Goal: Transaction & Acquisition: Purchase product/service

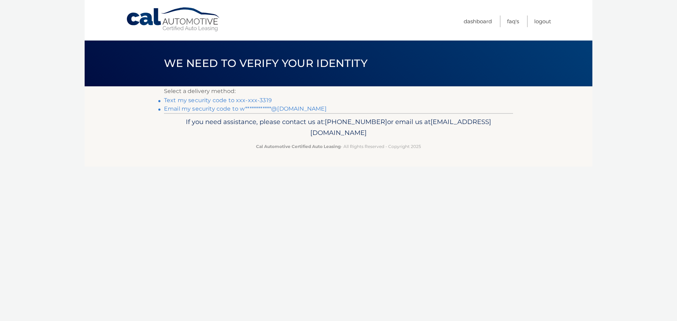
click at [234, 100] on link "Text my security code to xxx-xxx-3319" at bounding box center [218, 100] width 108 height 7
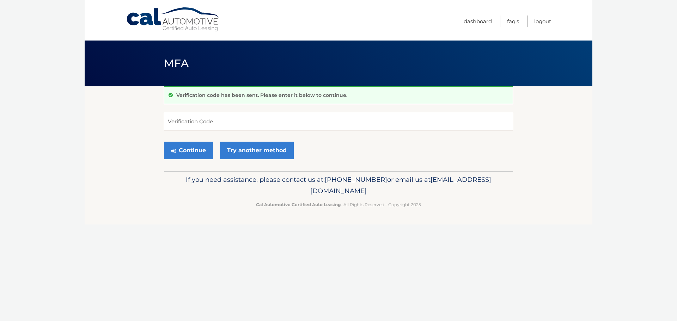
click at [194, 120] on input "Verification Code" at bounding box center [338, 122] width 349 height 18
type input "167854"
click at [191, 153] on button "Continue" at bounding box center [188, 151] width 49 height 18
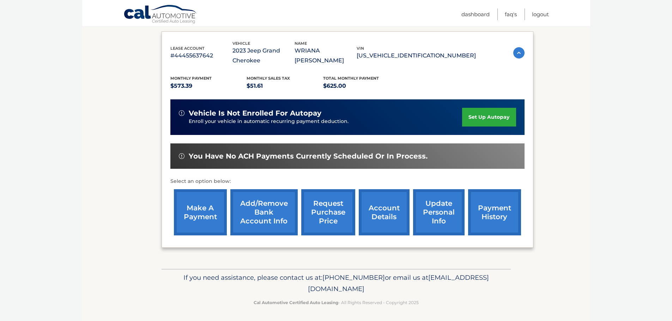
scroll to position [116, 0]
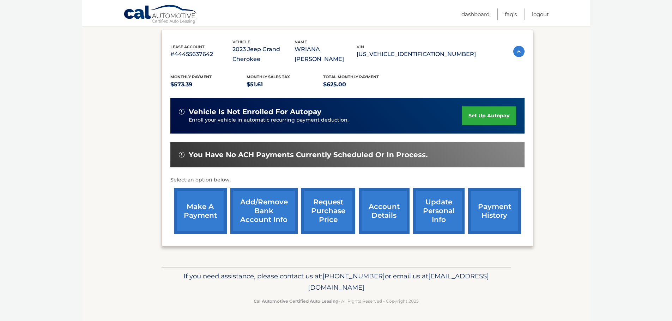
click at [202, 206] on link "make a payment" at bounding box center [200, 211] width 53 height 46
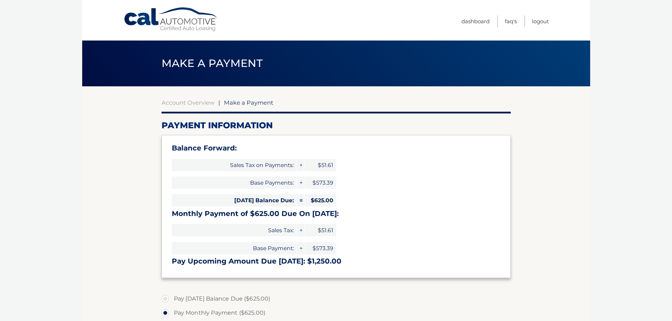
select select "Mjc5ZWZmNGYtM2I2MC00M2VjLWI3MjMtMTVhOTE4MmVlMmI5"
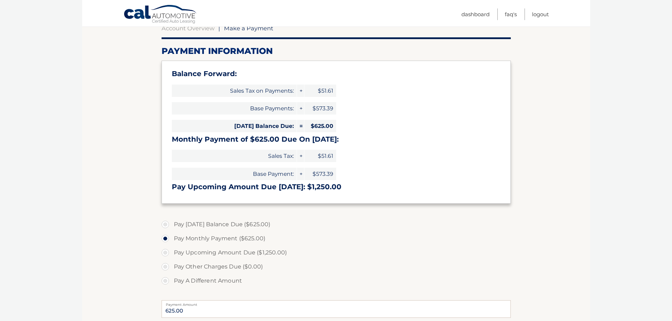
scroll to position [141, 0]
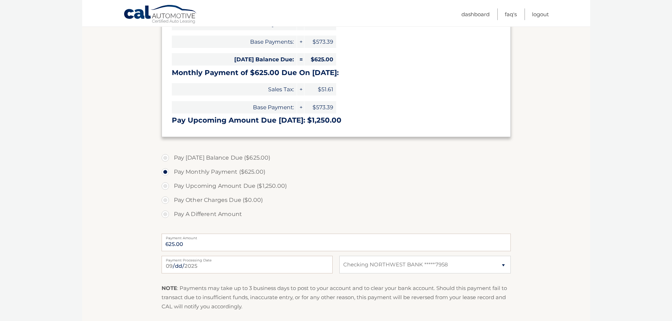
click at [176, 172] on label "Pay Monthly Payment ($625.00)" at bounding box center [335, 172] width 349 height 14
click at [171, 172] on input "Pay Monthly Payment ($625.00)" at bounding box center [167, 170] width 7 height 11
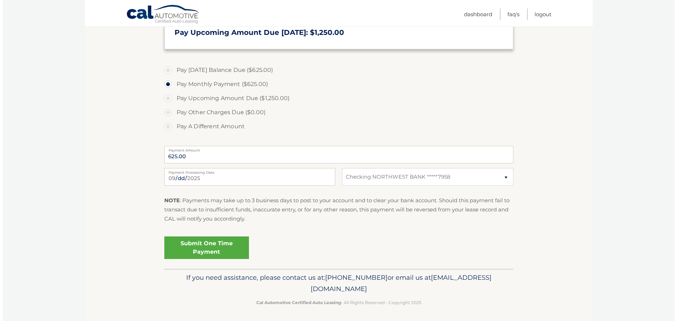
scroll to position [230, 0]
click at [226, 244] on link "Submit One Time Payment" at bounding box center [203, 246] width 85 height 23
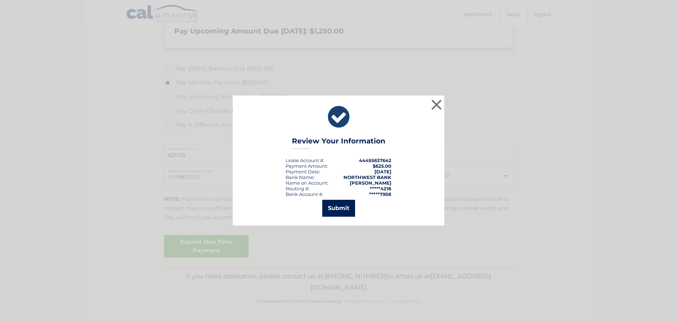
click at [339, 207] on button "Submit" at bounding box center [338, 208] width 33 height 17
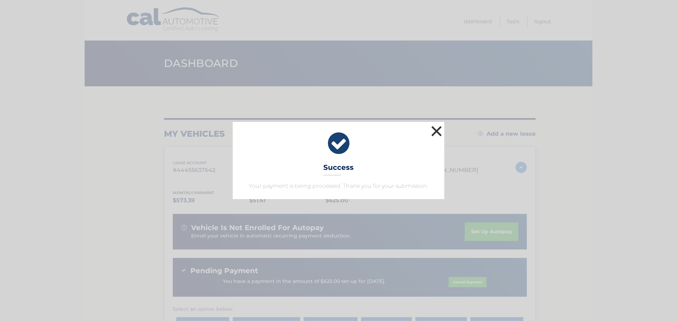
click at [435, 131] on button "×" at bounding box center [436, 131] width 14 height 14
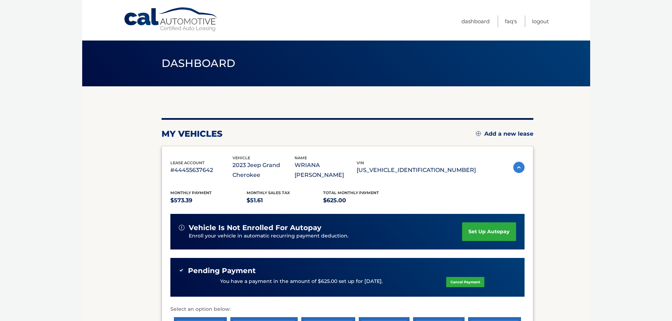
click at [603, 161] on body "Cal Automotive Menu Dashboard FAQ's Logout" at bounding box center [336, 160] width 672 height 321
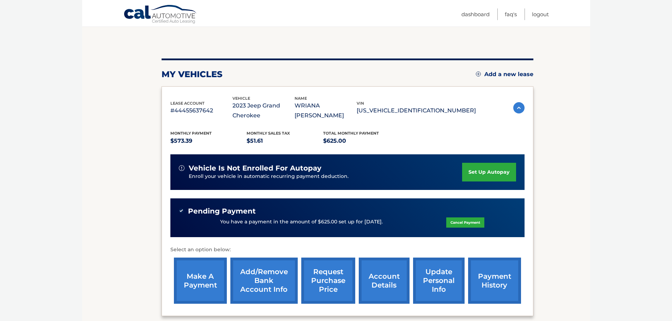
scroll to position [129, 0]
